Goal: Task Accomplishment & Management: Complete application form

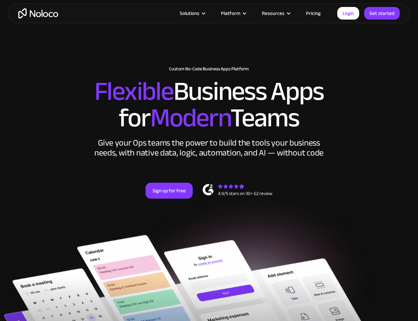
scroll to position [82, 0]
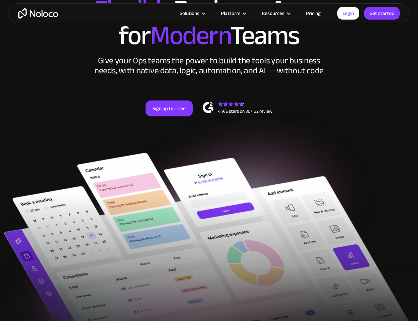
click at [213, 220] on div at bounding box center [209, 287] width 418 height 185
click at [213, 248] on div at bounding box center [209, 287] width 418 height 185
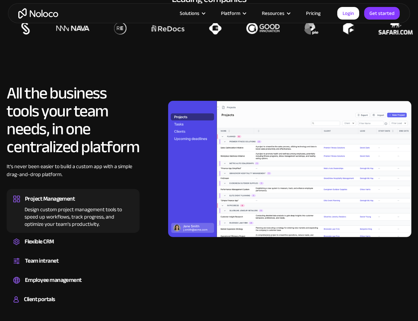
scroll to position [469, 0]
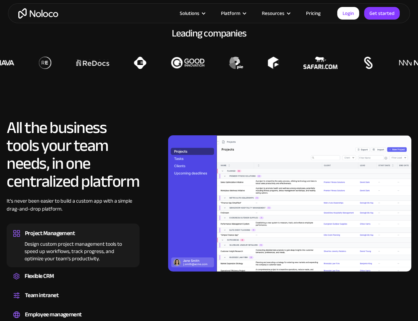
click at [38, 132] on h2 "All the business tools your team needs, in one centralized platform" at bounding box center [73, 155] width 133 height 72
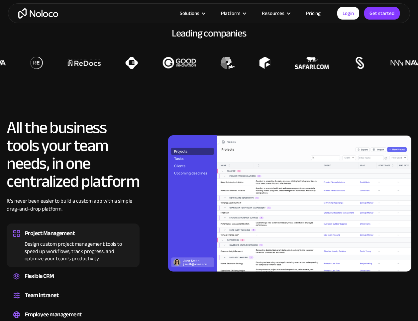
click at [60, 132] on h2 "All the business tools your team needs, in one centralized platform" at bounding box center [73, 155] width 133 height 72
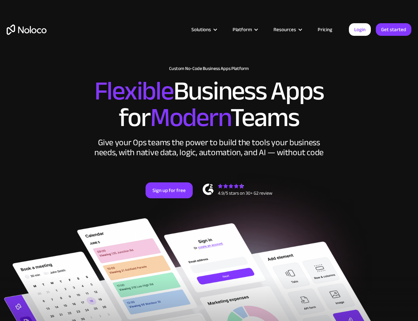
scroll to position [0, 0]
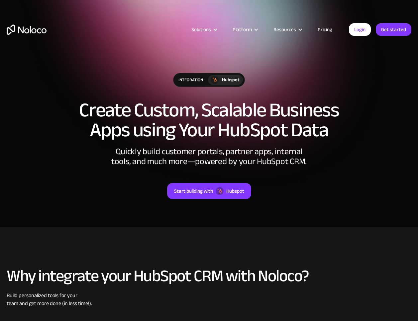
click at [194, 175] on div "Start building with Hubspot" at bounding box center [209, 183] width 404 height 33
click at [193, 200] on div "integration Hubspot Create Custom, Scalable Business Apps using Your HubSpot Da…" at bounding box center [209, 142] width 418 height 153
click at [210, 171] on div "Start building with Hubspot" at bounding box center [209, 183] width 404 height 33
click at [209, 187] on div "Start building with" at bounding box center [193, 191] width 39 height 9
click at [220, 114] on h1 "Create Custom, Scalable Business Apps using Your HubSpot Data" at bounding box center [209, 120] width 404 height 40
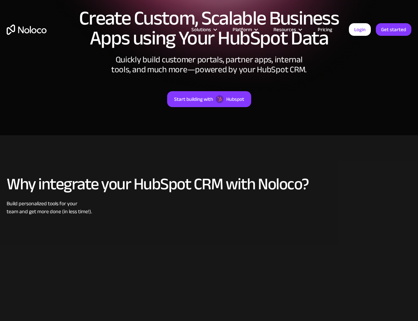
scroll to position [160, 0]
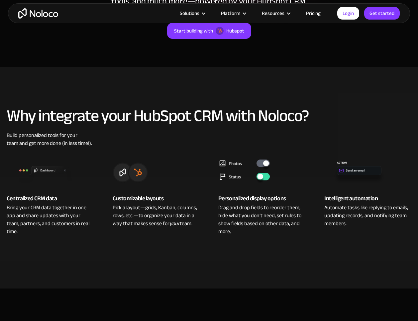
click at [220, 114] on h2 "Why integrate your HubSpot CRM with Noloco?" at bounding box center [209, 116] width 404 height 18
click at [220, 124] on h2 "Why integrate your HubSpot CRM with Noloco?" at bounding box center [209, 116] width 404 height 18
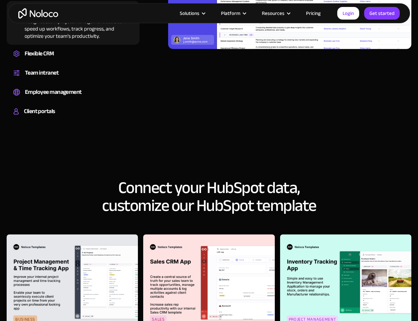
scroll to position [463, 0]
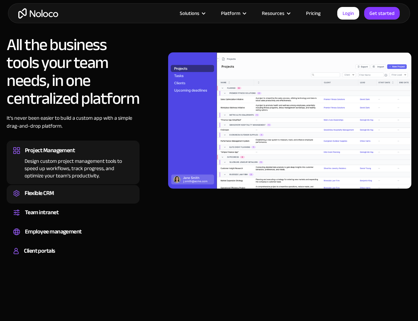
click at [69, 192] on div "Flexible CRM" at bounding box center [73, 194] width 120 height 10
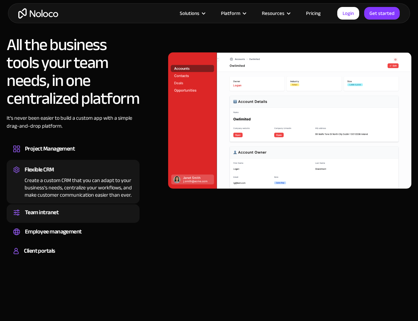
click at [69, 218] on div "Set up a central space for your team to collaborate, share information, and sta…" at bounding box center [73, 219] width 120 height 2
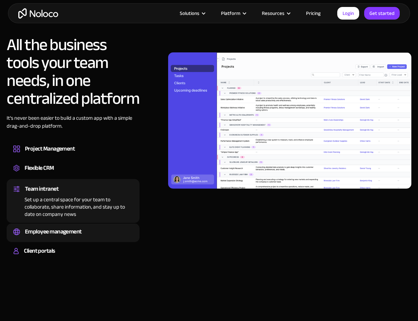
click at [68, 232] on div "Employee management" at bounding box center [53, 232] width 57 height 10
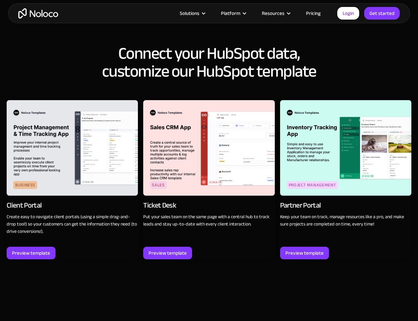
scroll to position [738, 0]
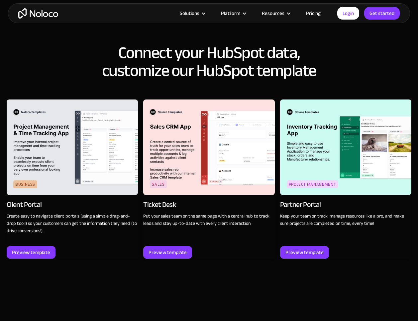
click at [191, 50] on h2 "Connect your HubSpot data, customize our HubSpot template" at bounding box center [209, 62] width 404 height 36
click at [192, 52] on h2 "Connect your HubSpot data, customize our HubSpot template" at bounding box center [209, 62] width 404 height 36
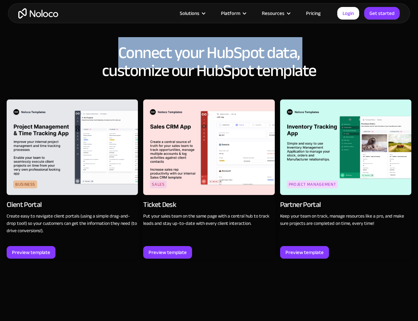
click at [192, 52] on h2 "Connect your HubSpot data, customize our HubSpot template" at bounding box center [209, 62] width 404 height 36
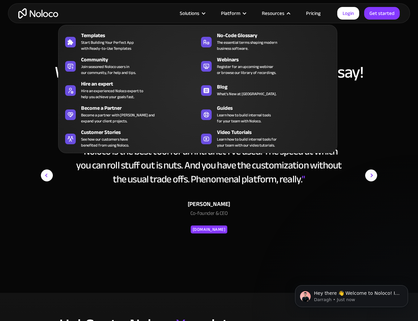
scroll to position [0, 0]
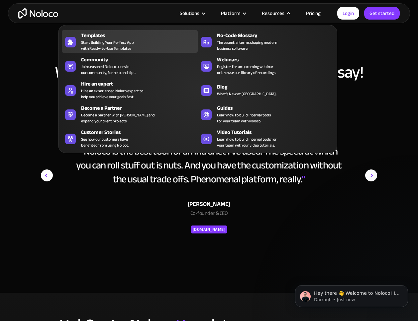
click at [112, 40] on span "Start Building Your Perfect App with Ready-to-Use Templates" at bounding box center [107, 46] width 53 height 12
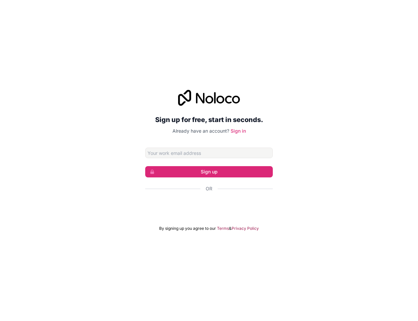
click at [192, 152] on input "Email address" at bounding box center [209, 153] width 128 height 11
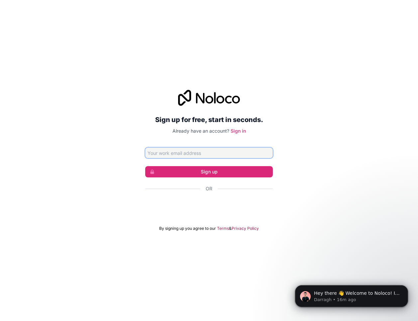
click at [188, 150] on input "Email address" at bounding box center [209, 153] width 128 height 11
type input "stefan.stojanovic@aniccadigital.io"
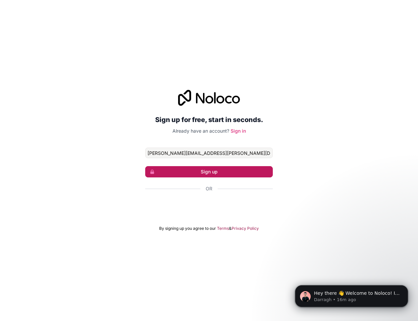
click at [191, 172] on button "Sign up" at bounding box center [209, 171] width 128 height 11
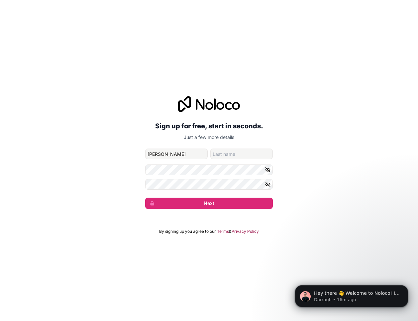
type input "Stefan"
type input "Stojanovic"
click at [119, 184] on div "Sign up for free, start in seconds. Just a few more details stefan.stojanovic@a…" at bounding box center [209, 152] width 418 height 131
click at [275, 170] on div "Sign up for free, start in seconds. Just a few more details stefan.stojanovic@a…" at bounding box center [209, 152] width 418 height 131
click at [267, 170] on icon "button" at bounding box center [268, 170] width 6 height 6
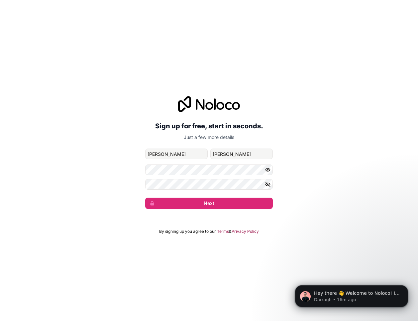
click at [266, 177] on form "stefan.stojanovic@aniccadigital.io Stefan Stojanovic Next" at bounding box center [209, 179] width 128 height 60
click at [268, 179] on button "button" at bounding box center [269, 184] width 8 height 11
click at [216, 201] on button "Next" at bounding box center [209, 203] width 128 height 11
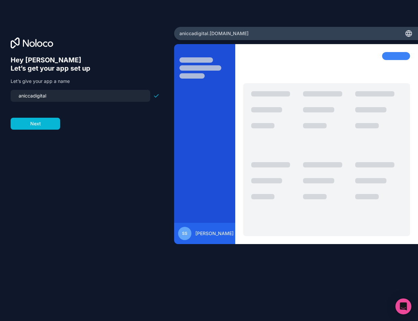
drag, startPoint x: 69, startPoint y: 96, endPoint x: 0, endPoint y: 96, distance: 68.7
click at [0, 96] on div "Hey Stefan 👋 Let’s get your app set up Let’s give your app a name aniccadigital…" at bounding box center [87, 161] width 174 height 268
click at [42, 126] on button "Next" at bounding box center [35, 124] width 49 height 12
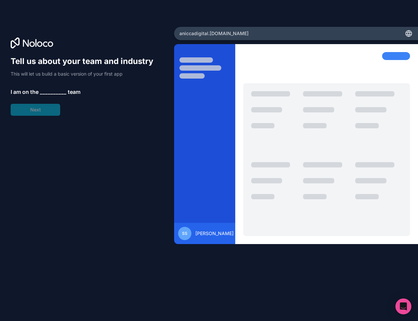
click at [61, 87] on div "Tell us about your team and industry This will let us build a basic version of …" at bounding box center [85, 86] width 149 height 60
click at [57, 95] on span "__________" at bounding box center [53, 92] width 27 height 8
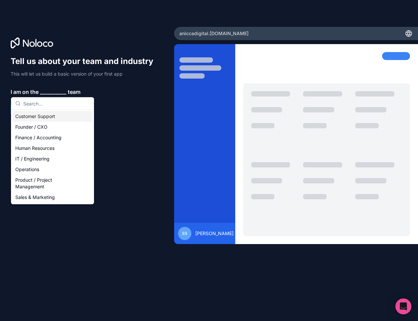
click at [57, 92] on span "__________" at bounding box center [53, 92] width 27 height 8
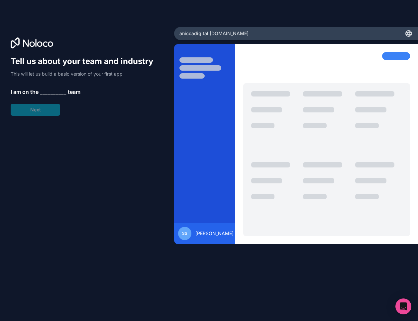
click at [57, 92] on span "__________" at bounding box center [53, 92] width 27 height 8
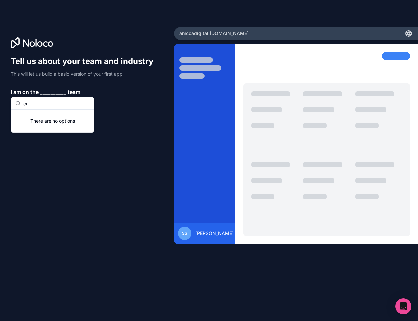
type input "c"
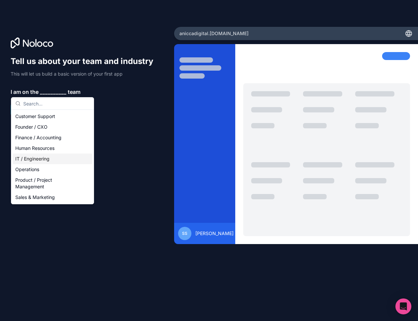
click at [43, 166] on div "Operations" at bounding box center [53, 169] width 80 height 11
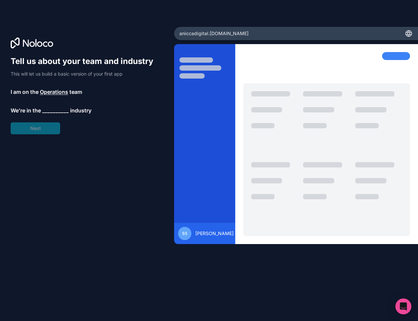
click at [53, 108] on span "__________" at bounding box center [55, 111] width 27 height 8
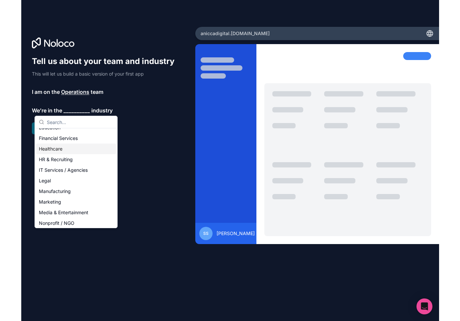
scroll to position [40, 0]
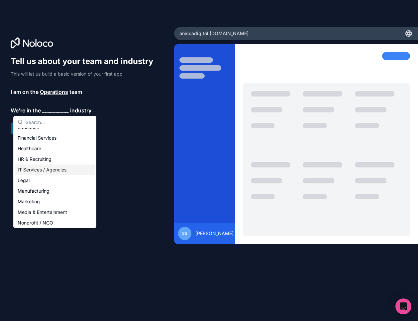
click at [52, 170] on div "IT Services / Agencies" at bounding box center [55, 170] width 80 height 11
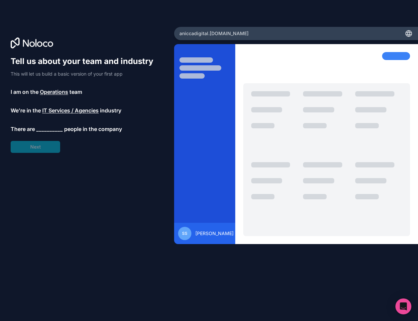
click at [50, 126] on span "__________" at bounding box center [49, 129] width 27 height 8
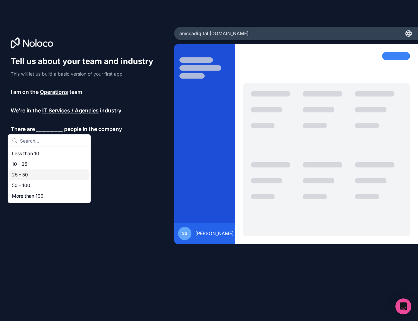
click at [32, 172] on div "25 - 50" at bounding box center [49, 175] width 80 height 11
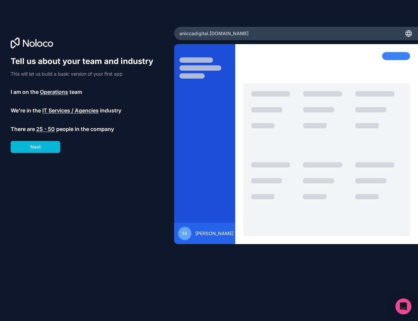
click at [44, 130] on span "25 - 50" at bounding box center [45, 129] width 19 height 8
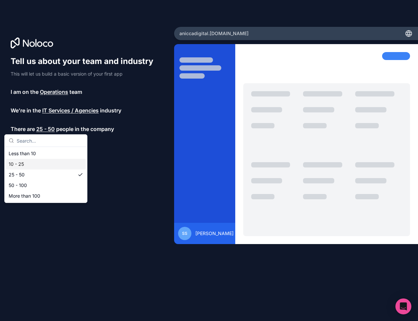
click at [39, 164] on div "10 - 25" at bounding box center [46, 164] width 80 height 11
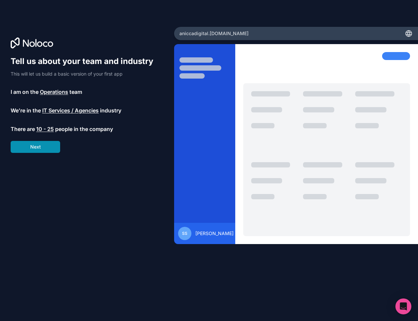
click at [39, 148] on button "Next" at bounding box center [35, 147] width 49 height 12
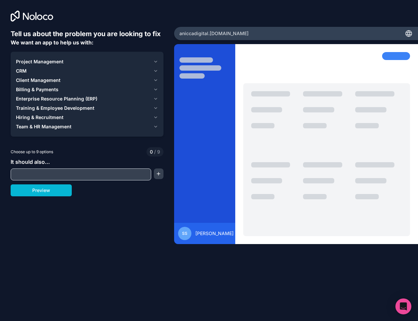
click at [23, 70] on span "CRM" at bounding box center [21, 71] width 11 height 7
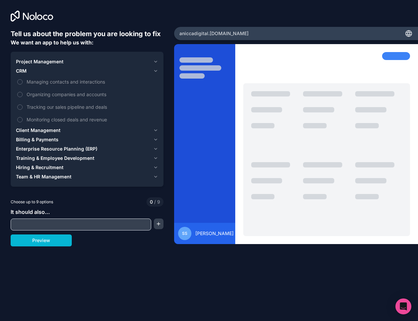
click at [24, 70] on span "CRM" at bounding box center [21, 71] width 11 height 7
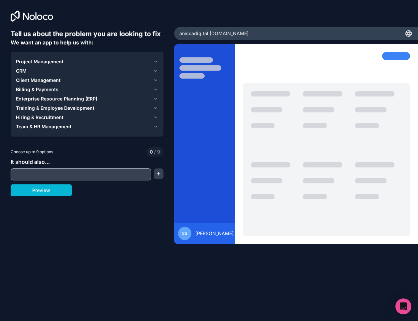
click at [24, 70] on span "CRM" at bounding box center [21, 71] width 11 height 7
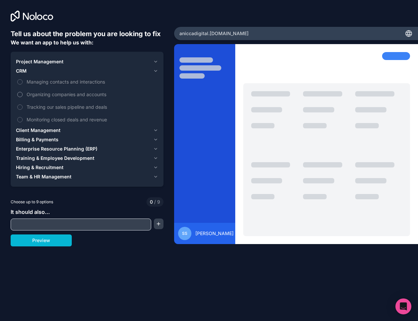
click at [28, 90] on label "Organizing companies and accounts" at bounding box center [87, 94] width 142 height 12
click at [23, 92] on button "Organizing companies and accounts" at bounding box center [19, 94] width 5 height 5
click at [28, 84] on span "Managing contacts and interactions" at bounding box center [92, 81] width 130 height 7
click at [23, 84] on button "Managing contacts and interactions" at bounding box center [19, 81] width 5 height 5
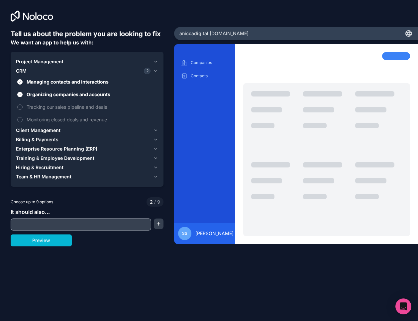
click at [22, 67] on button "CRM 2" at bounding box center [87, 70] width 142 height 9
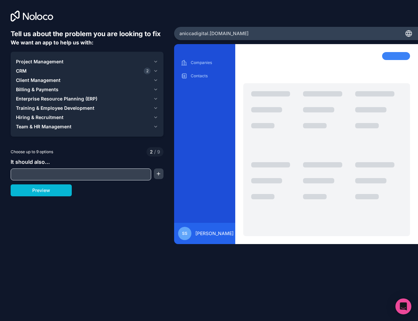
click at [130, 71] on div "CRM 2" at bounding box center [83, 71] width 134 height 7
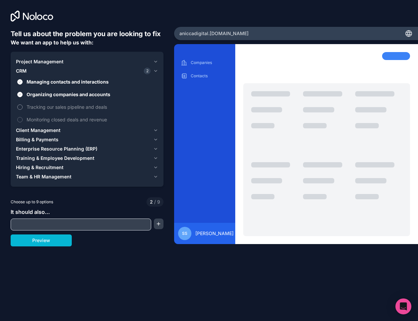
click at [32, 108] on span "Tracking our sales pipeline and deals" at bounding box center [92, 107] width 130 height 7
click at [23, 108] on button "Tracking our sales pipeline and deals" at bounding box center [19, 107] width 5 height 5
click at [33, 118] on span "Monitoring closed deals and revenue" at bounding box center [92, 119] width 130 height 7
click at [23, 118] on button "Monitoring closed deals and revenue" at bounding box center [19, 119] width 5 height 5
click at [35, 130] on span "Client Management" at bounding box center [38, 130] width 44 height 7
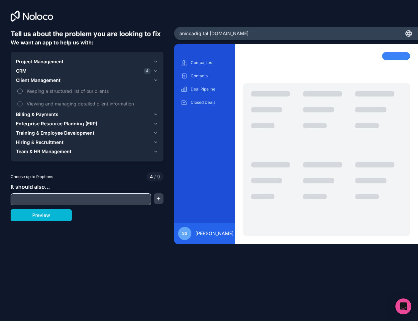
click at [43, 91] on span "Keeping a structured list of our clients" at bounding box center [92, 91] width 130 height 7
click at [23, 91] on button "Keeping a structured list of our clients" at bounding box center [19, 91] width 5 height 5
click at [43, 103] on span "Viewing and managing detailed client information" at bounding box center [92, 103] width 130 height 7
click at [23, 103] on button "Viewing and managing detailed client information" at bounding box center [19, 103] width 5 height 5
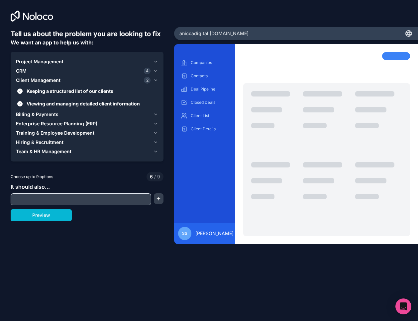
click at [41, 115] on span "Billing & Payments" at bounding box center [37, 114] width 43 height 7
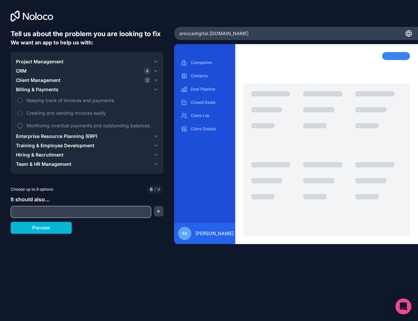
click at [41, 122] on label "Monitoring overdue payments and outstanding balances" at bounding box center [87, 126] width 142 height 12
click at [23, 123] on button "Monitoring overdue payments and outstanding balances" at bounding box center [19, 125] width 5 height 5
click at [41, 114] on span "Creating and sending invoices easily" at bounding box center [92, 113] width 130 height 7
click at [23, 114] on button "Creating and sending invoices easily" at bounding box center [19, 113] width 5 height 5
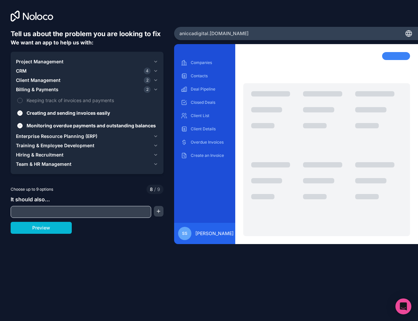
click at [41, 93] on button "Billing & Payments 2" at bounding box center [87, 89] width 142 height 9
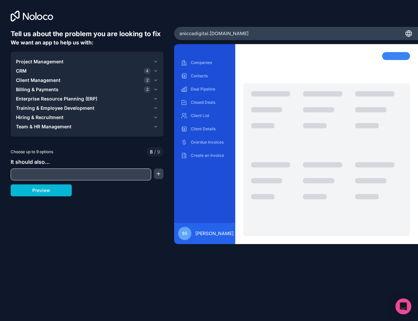
click at [41, 88] on span "Billing & Payments" at bounding box center [37, 89] width 43 height 7
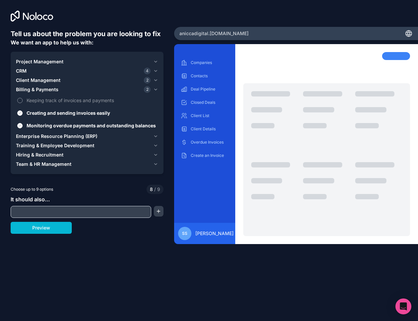
click at [40, 99] on span "Keeping track of invoices and payments" at bounding box center [92, 100] width 130 height 7
click at [23, 99] on button "Keeping track of invoices and payments" at bounding box center [19, 100] width 5 height 5
click at [45, 130] on label "Monitoring overdue payments and outstanding balances" at bounding box center [87, 126] width 142 height 12
click at [23, 129] on button "Monitoring overdue payments and outstanding balances" at bounding box center [19, 125] width 5 height 5
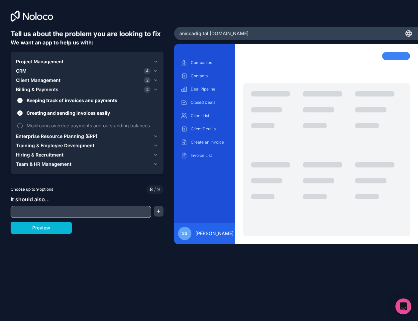
click at [49, 131] on label "Monitoring overdue payments and outstanding balances" at bounding box center [87, 126] width 142 height 12
click at [23, 129] on button "Monitoring overdue payments and outstanding balances" at bounding box center [19, 125] width 5 height 5
click at [55, 135] on span "Enterprise Resource Planning (ERP)" at bounding box center [56, 136] width 81 height 7
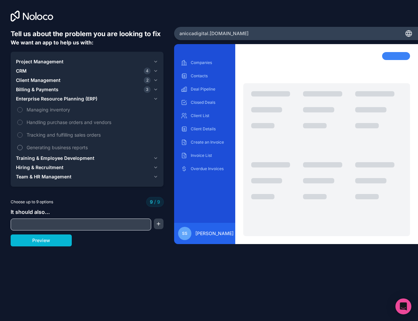
click at [56, 144] on span "Generating business reports" at bounding box center [92, 147] width 130 height 7
click at [56, 136] on span "Tracking and fulfilling sales orders" at bounding box center [92, 134] width 130 height 7
click at [56, 130] on label "Tracking and fulfilling sales orders" at bounding box center [87, 135] width 142 height 12
click at [56, 122] on span "Handling purchase orders and vendors" at bounding box center [92, 122] width 130 height 7
click at [56, 106] on label "Managing inventory" at bounding box center [87, 110] width 142 height 12
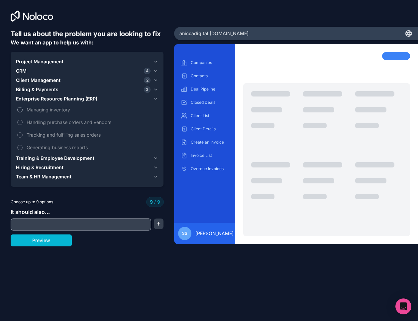
click at [56, 106] on label "Managing inventory" at bounding box center [87, 110] width 142 height 12
click at [55, 160] on span "Training & Employee Development" at bounding box center [55, 158] width 78 height 7
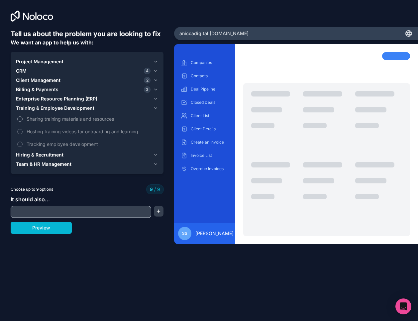
click at [57, 120] on span "Sharing training materials and resources" at bounding box center [92, 119] width 130 height 7
click at [45, 208] on input "text" at bounding box center [80, 212] width 137 height 9
click at [44, 230] on button "Preview" at bounding box center [41, 228] width 61 height 12
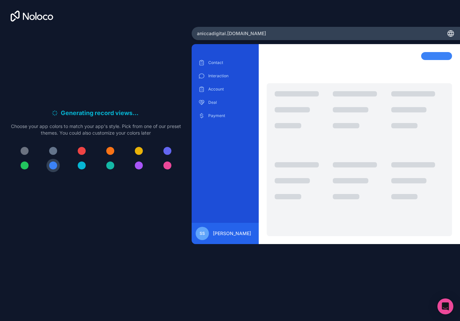
click at [263, 38] on div "aniccadigital .noloco.co" at bounding box center [326, 33] width 268 height 13
click at [263, 53] on div at bounding box center [359, 144] width 201 height 201
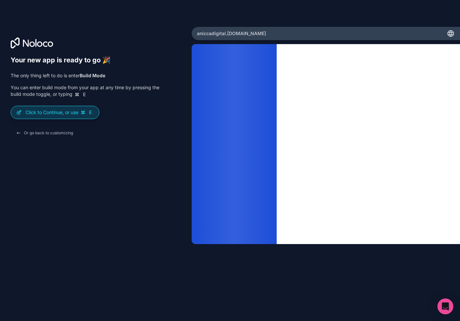
click at [62, 114] on p "Click to Continue, or use E" at bounding box center [60, 112] width 68 height 7
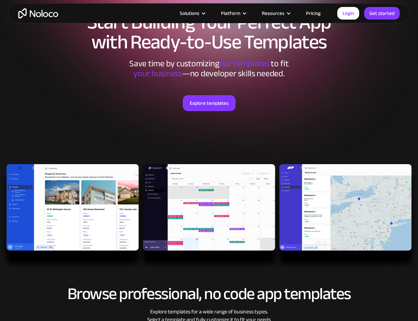
scroll to position [61, 0]
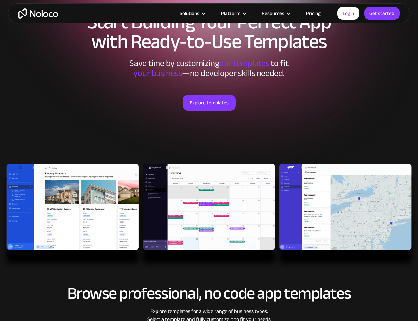
click at [225, 160] on div "Start Building Your Perfect App with Ready-to-Use Templates Save time by custom…" at bounding box center [209, 84] width 418 height 159
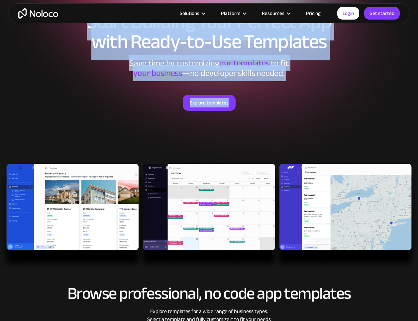
click at [225, 160] on div "Start Building Your Perfect App with Ready-to-Use Templates Save time by custom…" at bounding box center [209, 84] width 418 height 159
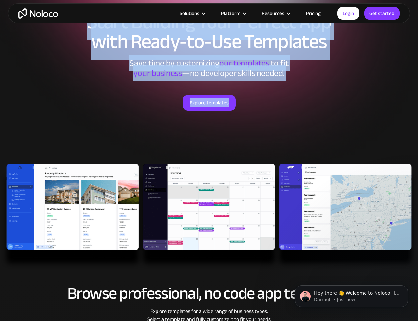
scroll to position [0, 0]
click at [225, 160] on div "Start Building Your Perfect App with Ready-to-Use Templates Save time by custom…" at bounding box center [209, 84] width 418 height 159
click at [225, 170] on img at bounding box center [209, 217] width 418 height 106
click at [225, 189] on img at bounding box center [209, 217] width 418 height 106
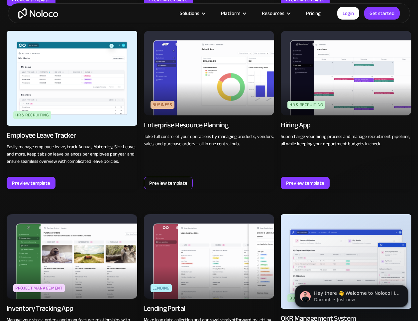
scroll to position [784, 0]
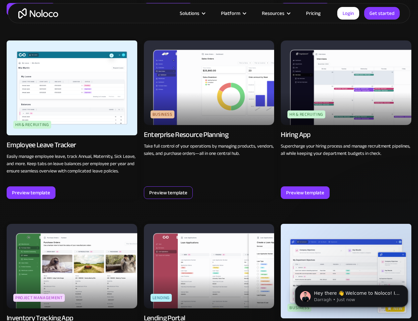
click at [171, 196] on div "Preview template" at bounding box center [168, 193] width 38 height 9
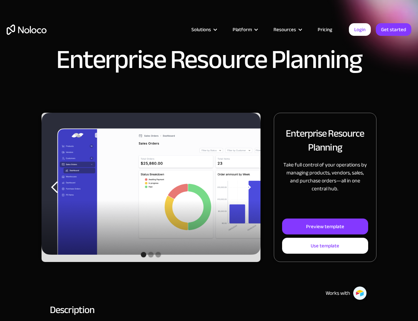
click at [250, 186] on div "next slide" at bounding box center [246, 187] width 13 height 13
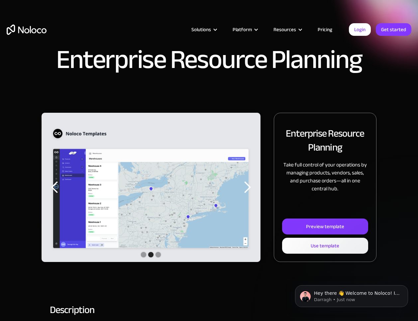
click at [250, 186] on div "next slide" at bounding box center [246, 187] width 13 height 13
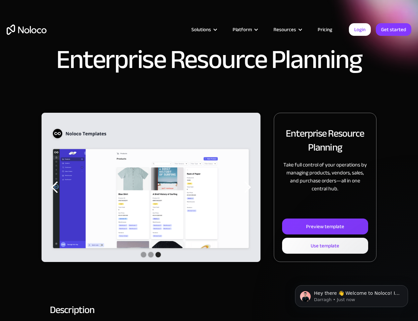
click at [250, 186] on div "next slide" at bounding box center [246, 187] width 13 height 13
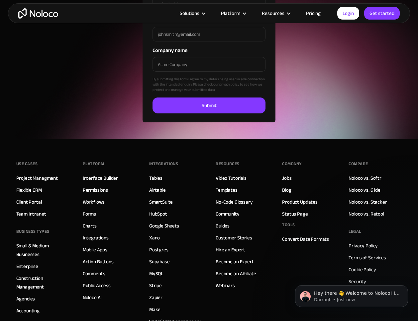
scroll to position [2135, 0]
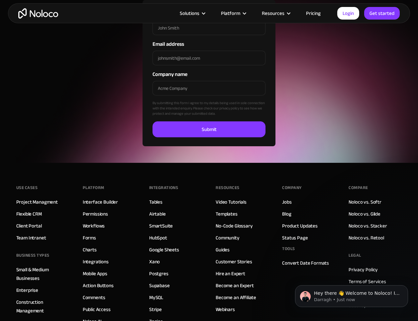
click at [313, 136] on div "Full name Email address Company name By submitting this form I agree to my deta…" at bounding box center [209, 73] width 418 height 146
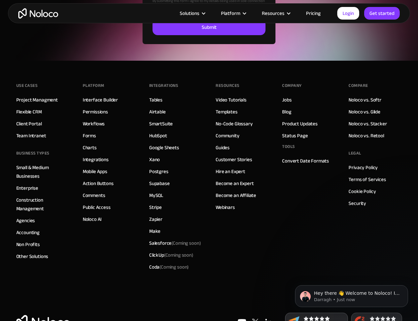
scroll to position [2265, 0]
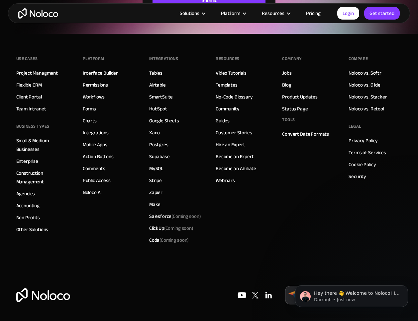
click at [158, 110] on link "HubSpot" at bounding box center [158, 109] width 18 height 9
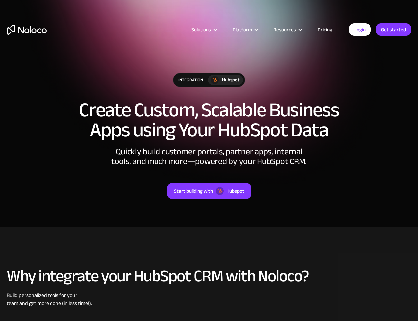
click at [198, 114] on h1 "Create Custom, Scalable Business Apps using Your HubSpot Data" at bounding box center [209, 120] width 404 height 40
click at [203, 117] on h1 "Create Custom, Scalable Business Apps using Your HubSpot Data" at bounding box center [209, 120] width 404 height 40
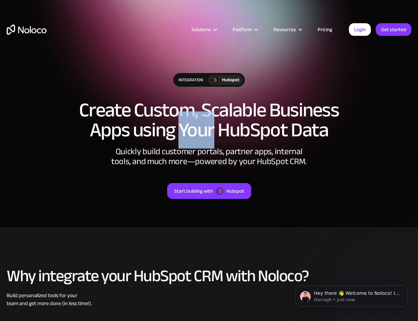
click at [203, 121] on h1 "Create Custom, Scalable Business Apps using Your HubSpot Data" at bounding box center [209, 120] width 404 height 40
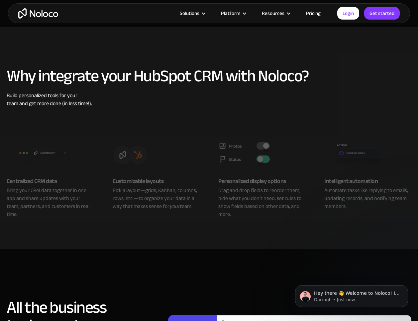
scroll to position [206, 0]
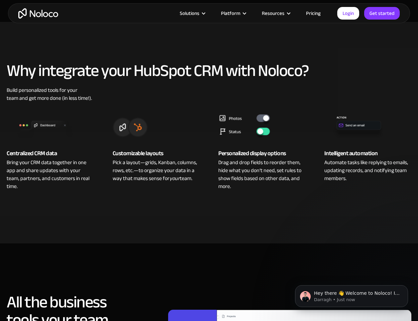
click at [41, 150] on div "Centralized CRM data" at bounding box center [50, 154] width 87 height 10
click at [44, 150] on div "Centralized CRM data" at bounding box center [50, 154] width 87 height 10
click at [46, 126] on img at bounding box center [50, 125] width 87 height 27
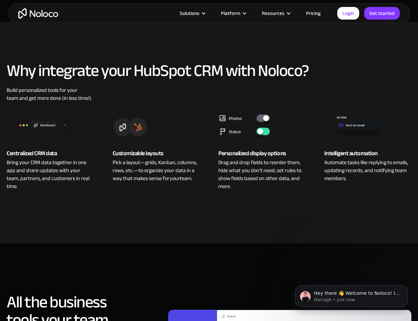
click at [121, 126] on img at bounding box center [156, 125] width 87 height 27
click at [214, 135] on div "Personalized display options Drag and drop fields to reorder them, hide what yo…" at bounding box center [262, 151] width 101 height 78
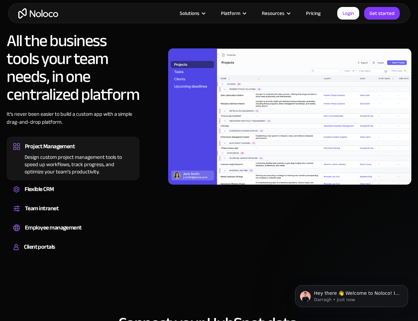
scroll to position [491, 0]
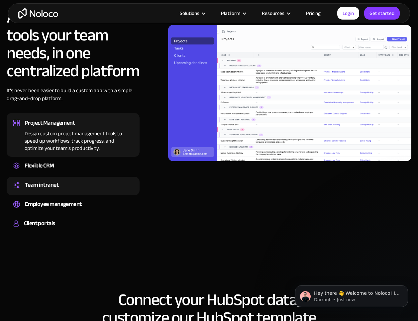
click at [58, 184] on div "Team intranet" at bounding box center [42, 185] width 34 height 10
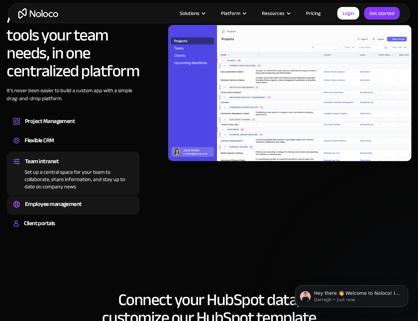
click at [54, 201] on div "Employee management" at bounding box center [53, 205] width 57 height 10
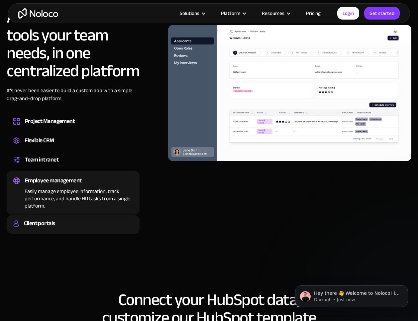
click at [48, 221] on div "Client portals" at bounding box center [39, 224] width 31 height 10
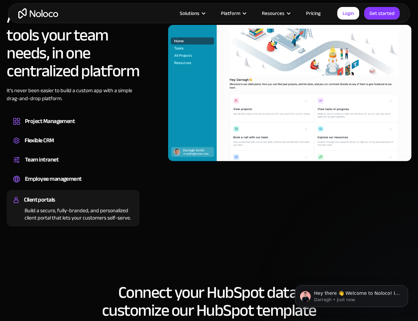
click at [315, 75] on img at bounding box center [289, 93] width 243 height 136
click at [315, 90] on img at bounding box center [289, 93] width 243 height 136
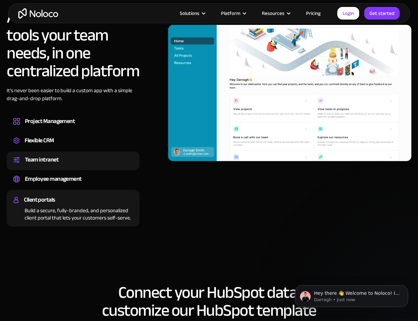
click at [50, 167] on div "Team intranet Set up a central space for your team to collaborate, share inform…" at bounding box center [73, 161] width 133 height 19
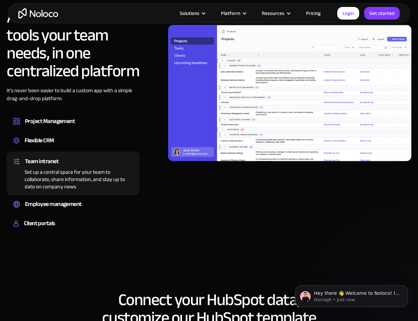
click at [50, 178] on div "Set up a central space for your team to collaborate, share information, and sta…" at bounding box center [73, 179] width 120 height 24
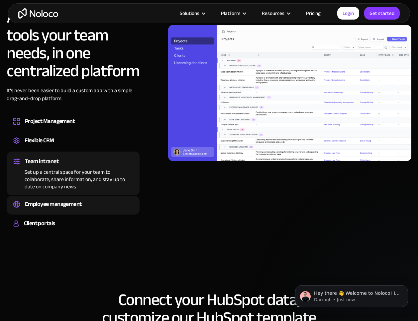
click at [56, 208] on div "Employee management" at bounding box center [53, 205] width 57 height 10
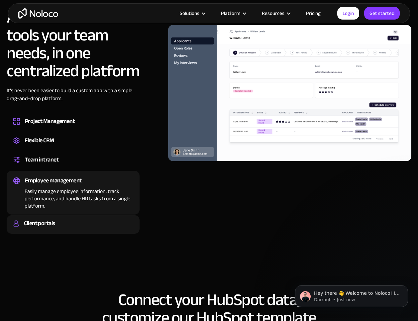
click at [54, 220] on div "Client portals" at bounding box center [39, 224] width 31 height 10
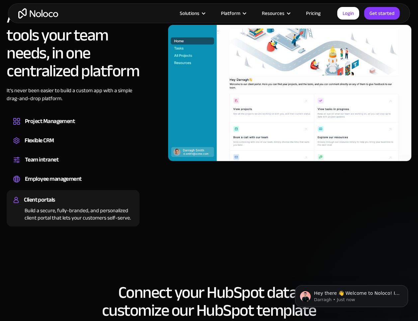
click at [291, 116] on img at bounding box center [289, 93] width 243 height 136
click at [298, 146] on img at bounding box center [289, 93] width 243 height 136
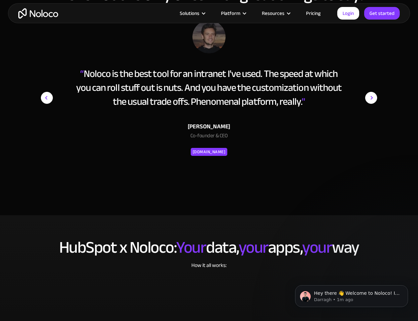
scroll to position [1079, 0]
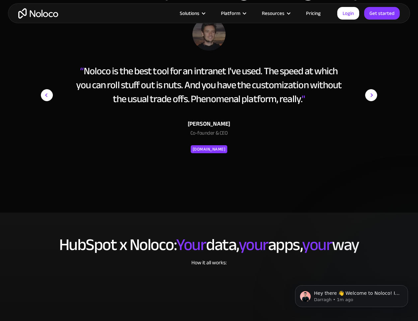
click at [216, 131] on div "Co-founder & CEO" at bounding box center [209, 134] width 266 height 11
click at [221, 135] on div "Co-founder & CEO" at bounding box center [209, 134] width 266 height 11
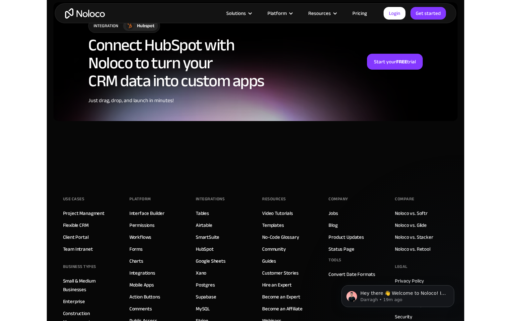
scroll to position [1635, 0]
